Goal: Task Accomplishment & Management: Manage account settings

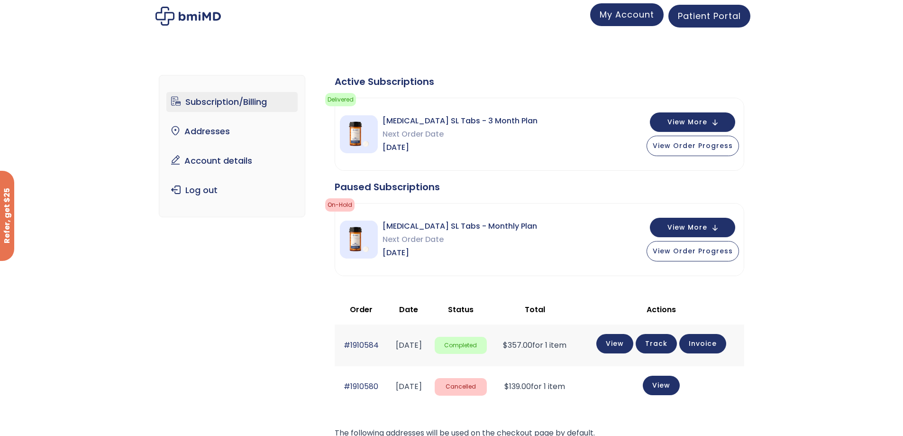
click at [621, 16] on span "My Account" at bounding box center [627, 15] width 55 height 12
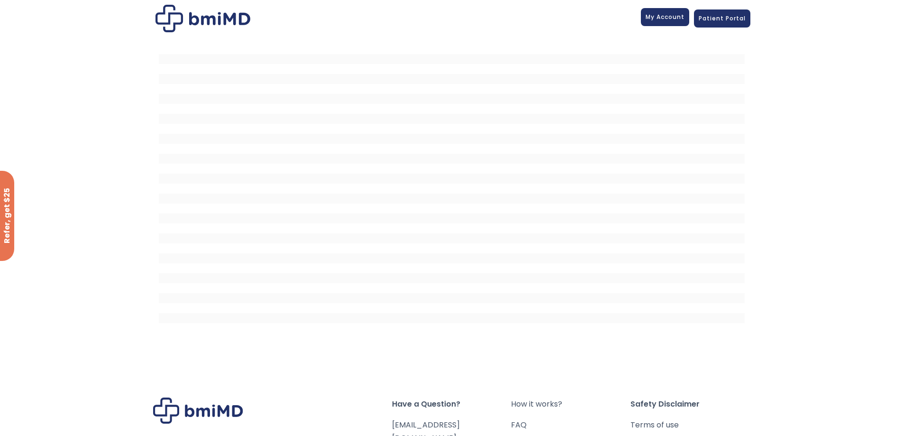
click at [677, 13] on span "My Account" at bounding box center [665, 17] width 39 height 8
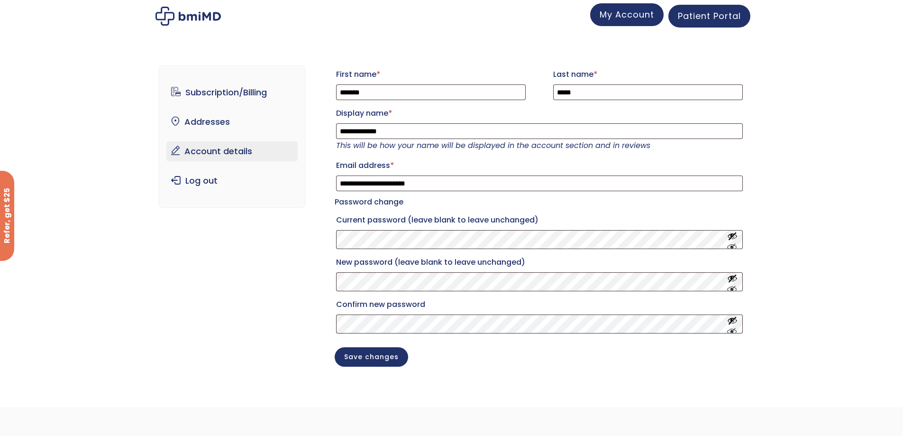
click at [619, 19] on span "My Account" at bounding box center [627, 15] width 55 height 12
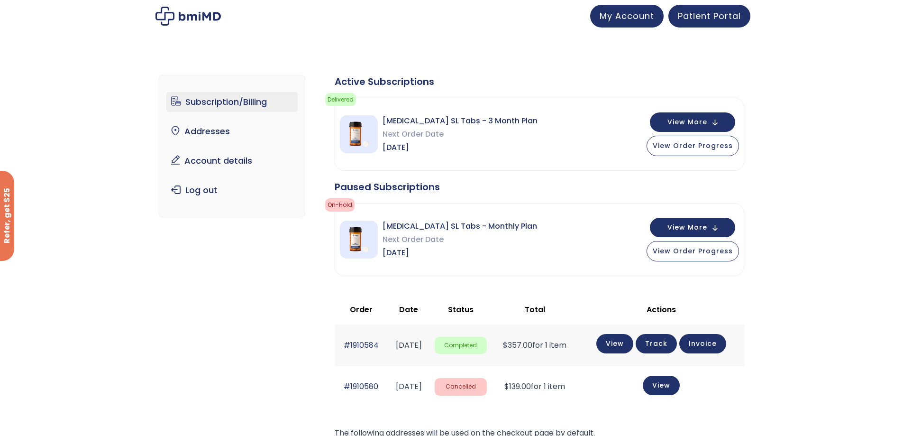
click at [237, 102] on link "Subscription/Billing" at bounding box center [231, 102] width 131 height 20
